Goal: Information Seeking & Learning: Learn about a topic

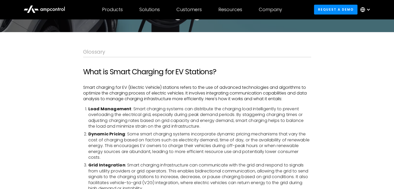
scroll to position [52, 0]
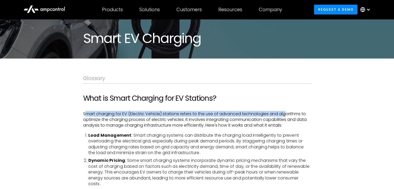
drag, startPoint x: 95, startPoint y: 115, endPoint x: 288, endPoint y: 116, distance: 193.2
click at [288, 116] on p "Smart charging for EV (Electric Vehicle) stations refers to the use of advanced…" at bounding box center [197, 119] width 228 height 17
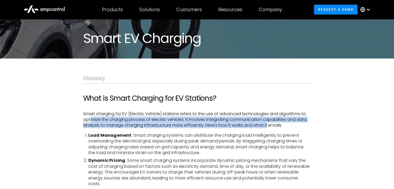
drag, startPoint x: 93, startPoint y: 121, endPoint x: 270, endPoint y: 123, distance: 177.1
click at [270, 123] on p "Smart charging for EV (Electric Vehicle) stations refers to the use of advanced…" at bounding box center [197, 119] width 228 height 17
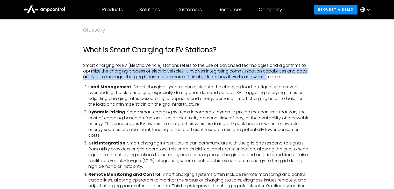
scroll to position [104, 0]
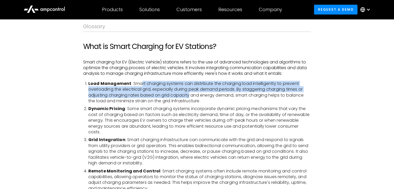
drag, startPoint x: 152, startPoint y: 84, endPoint x: 187, endPoint y: 101, distance: 38.6
click at [191, 94] on li "Load Management : Smart charging systems can distribute the charging load intel…" at bounding box center [199, 92] width 223 height 23
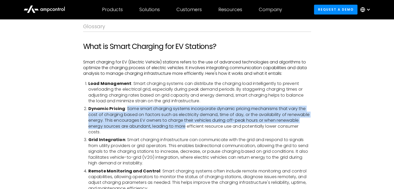
drag, startPoint x: 127, startPoint y: 109, endPoint x: 186, endPoint y: 127, distance: 61.4
click at [186, 127] on li "Dynamic Pricing : Some smart charging systems incorporate dynamic pricing mecha…" at bounding box center [199, 120] width 223 height 29
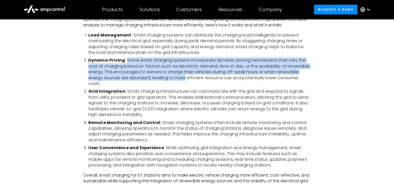
scroll to position [156, 0]
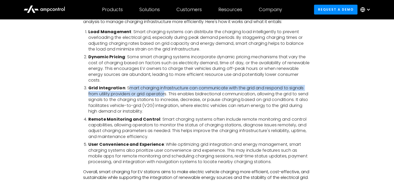
drag, startPoint x: 127, startPoint y: 88, endPoint x: 165, endPoint y: 93, distance: 39.0
click at [165, 93] on li "Grid Integration : Smart charging infrastructure can communicate with the grid …" at bounding box center [199, 99] width 223 height 29
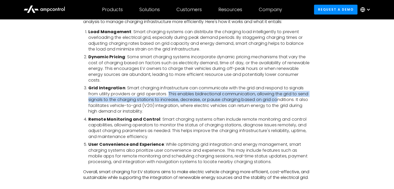
drag, startPoint x: 170, startPoint y: 92, endPoint x: 281, endPoint y: 102, distance: 111.4
click at [288, 101] on li "Grid Integration : Smart charging infrastructure can communicate with the grid …" at bounding box center [199, 99] width 223 height 29
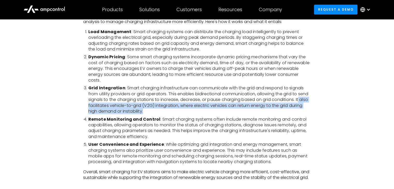
drag, startPoint x: 91, startPoint y: 106, endPoint x: 269, endPoint y: 116, distance: 178.5
click at [280, 111] on li "Grid Integration : Smart charging infrastructure can communicate with the grid …" at bounding box center [199, 99] width 223 height 29
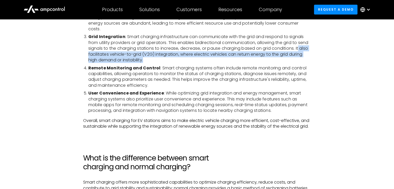
scroll to position [207, 0]
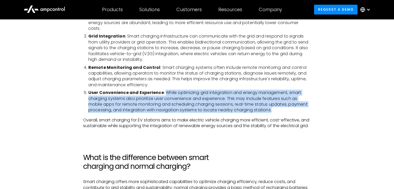
drag, startPoint x: 216, startPoint y: 88, endPoint x: 276, endPoint y: 110, distance: 63.9
click at [276, 110] on li "User Convenience and Experience : While optimizing grid integration and energy …" at bounding box center [199, 101] width 223 height 23
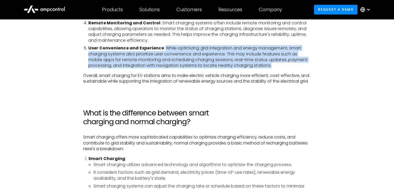
scroll to position [337, 0]
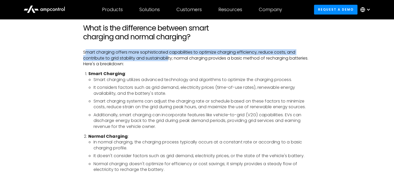
drag, startPoint x: 85, startPoint y: 57, endPoint x: 170, endPoint y: 61, distance: 84.9
click at [170, 61] on p "Smart charging offers more sophisticated capabilities to optimize charging effi…" at bounding box center [197, 58] width 228 height 17
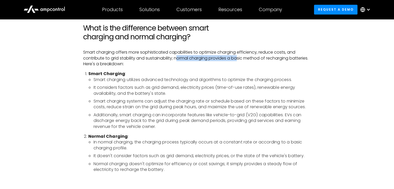
drag, startPoint x: 176, startPoint y: 63, endPoint x: 238, endPoint y: 65, distance: 61.5
click at [238, 65] on p "Smart charging offers more sophisticated capabilities to optimize charging effi…" at bounding box center [197, 58] width 228 height 17
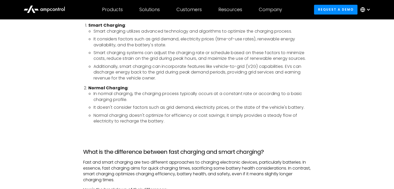
scroll to position [389, 0]
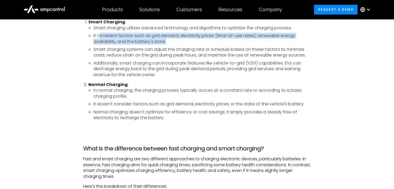
drag, startPoint x: 100, startPoint y: 43, endPoint x: 155, endPoint y: 61, distance: 58.6
click at [205, 45] on li "It considers factors such as grid demand, electricity prices (time-of-use rates…" at bounding box center [203, 39] width 218 height 12
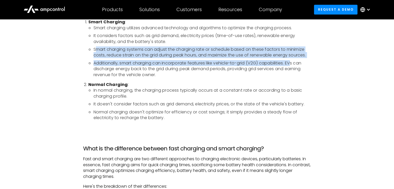
drag, startPoint x: 96, startPoint y: 55, endPoint x: 287, endPoint y: 69, distance: 190.9
click at [292, 69] on ul "Smart charging utilizes advanced technology and algorithms to optimize the char…" at bounding box center [199, 51] width 223 height 53
click at [247, 71] on li "Additionally, smart charging can incorporate features like vehicle-to-grid (V2G…" at bounding box center [203, 68] width 218 height 17
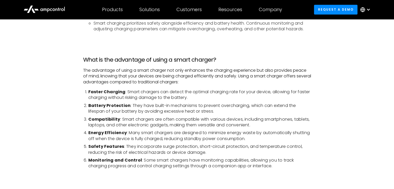
scroll to position [571, 0]
